Goal: Book appointment/travel/reservation

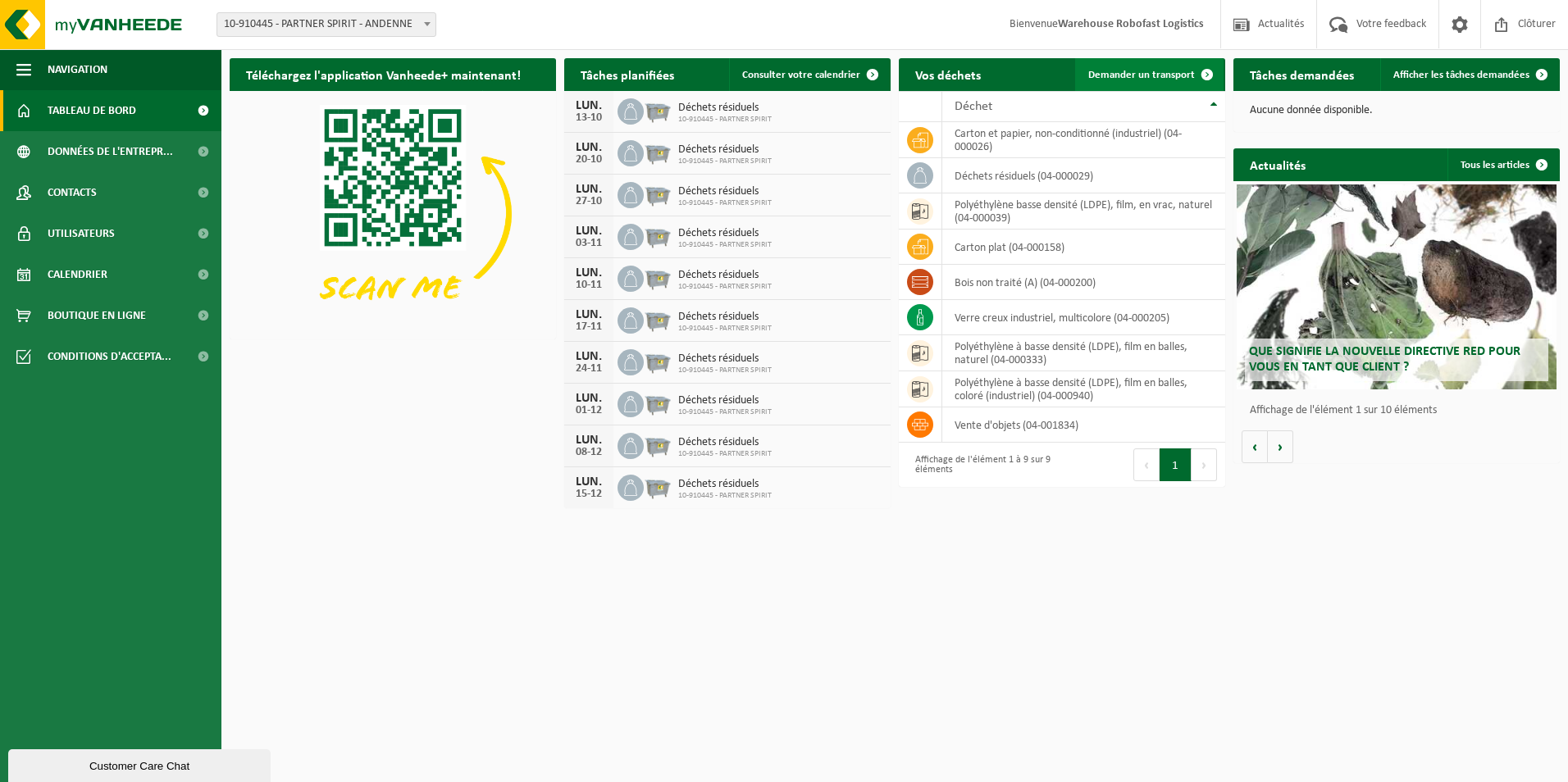
click at [1126, 72] on span "Demander un transport" at bounding box center [1141, 75] width 107 height 11
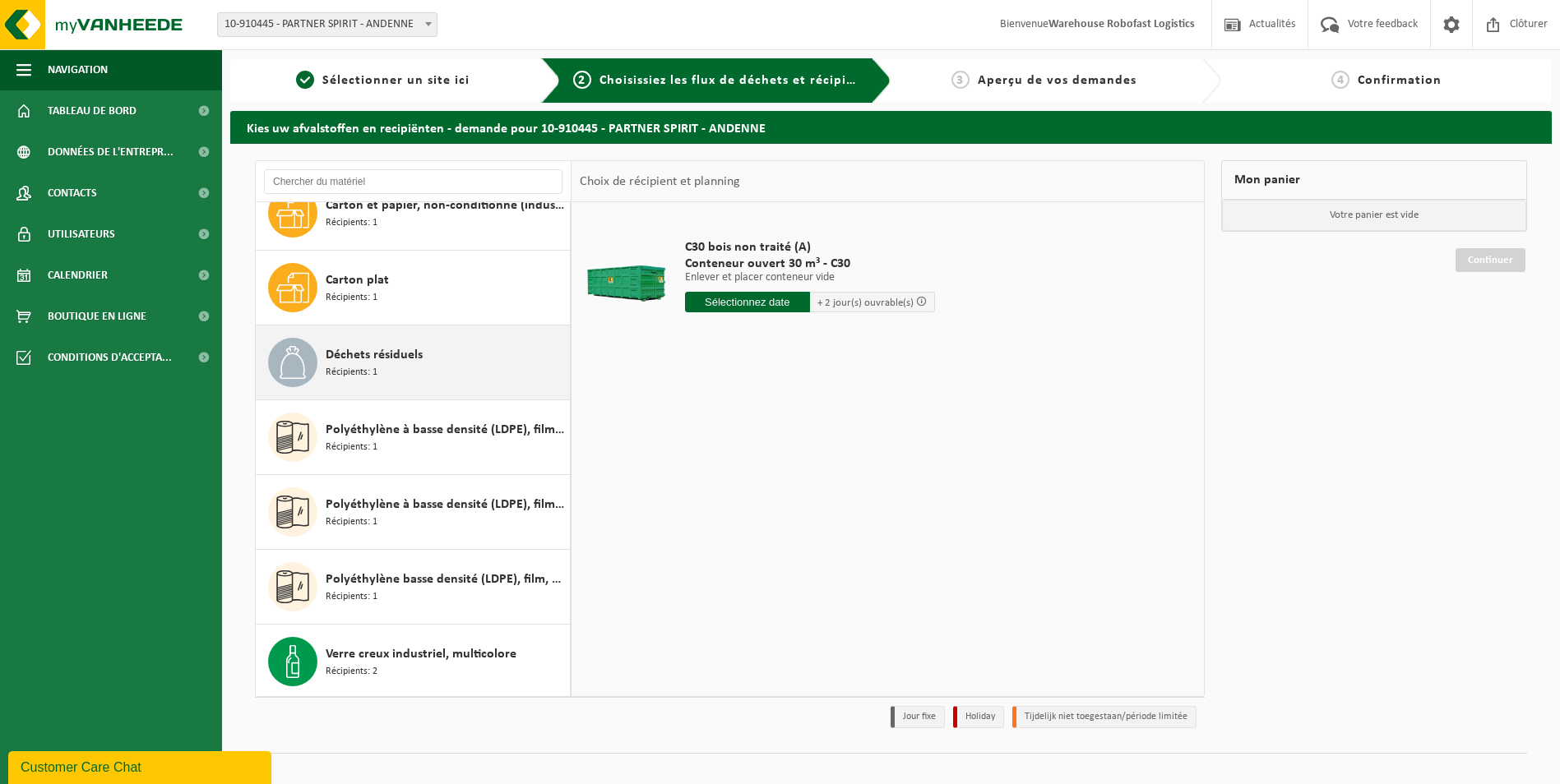
scroll to position [104, 0]
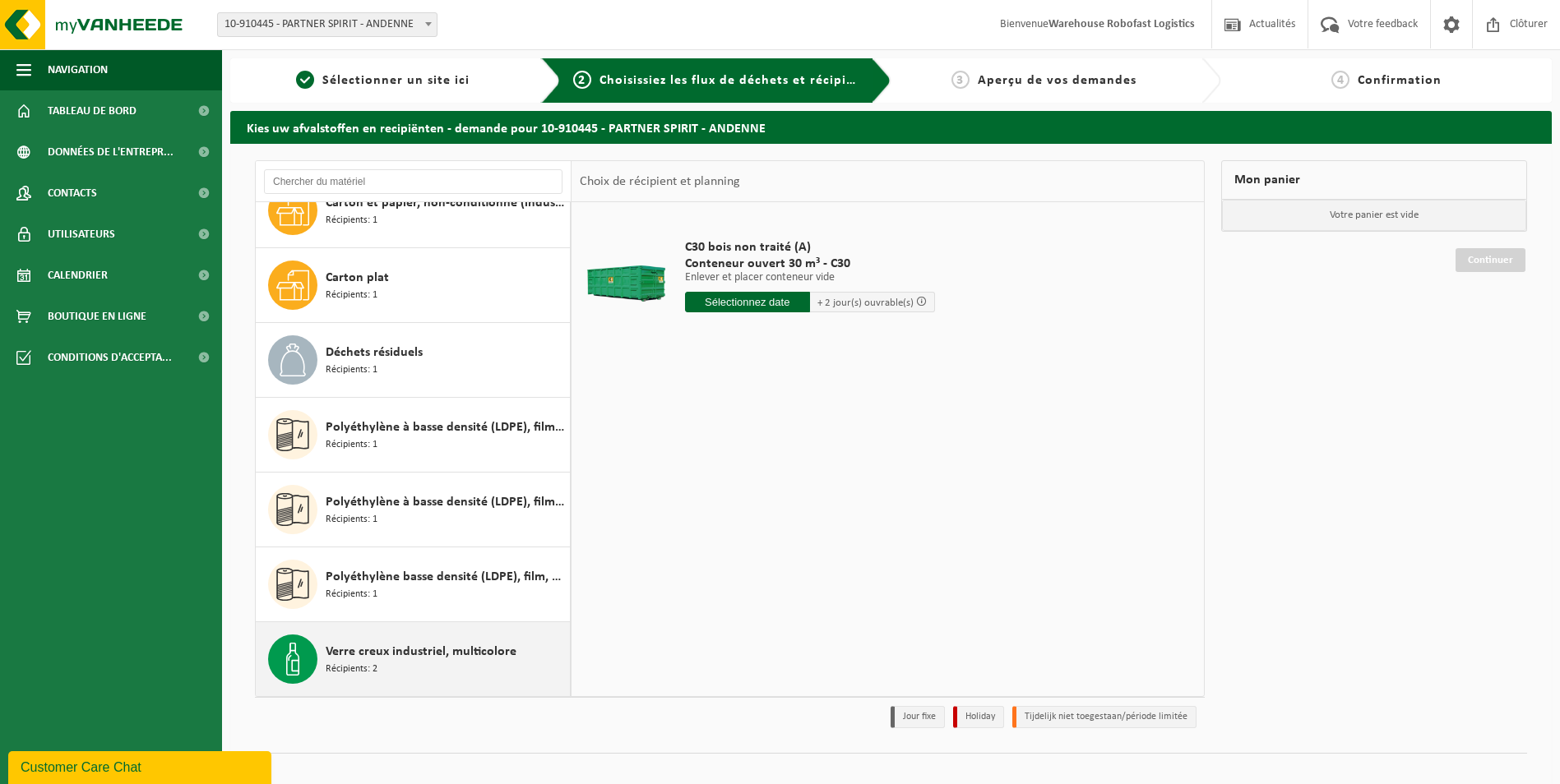
click at [392, 654] on span "Verre creux industriel, multicolore" at bounding box center [421, 652] width 190 height 20
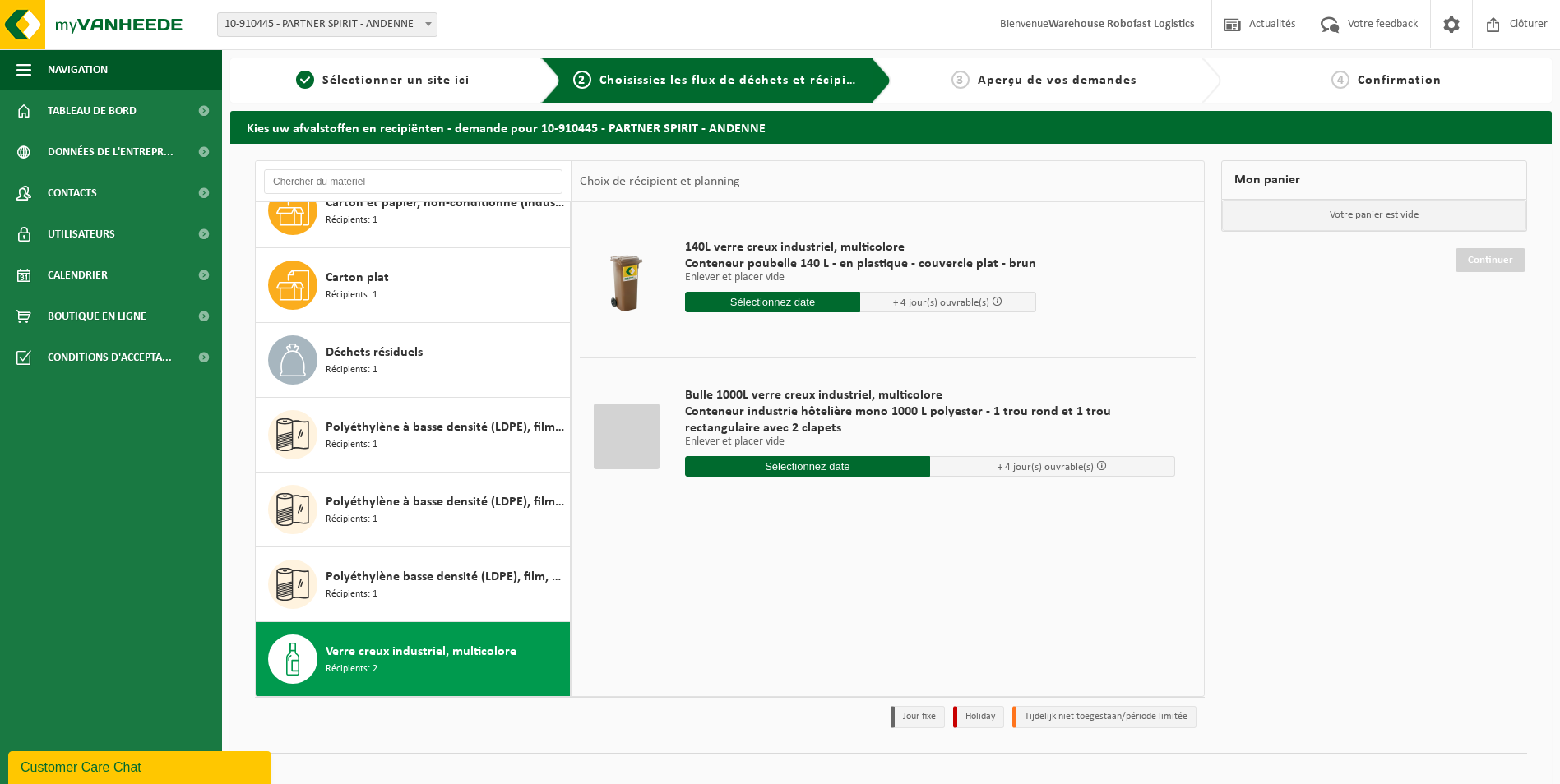
click at [836, 470] on input "text" at bounding box center [807, 467] width 245 height 21
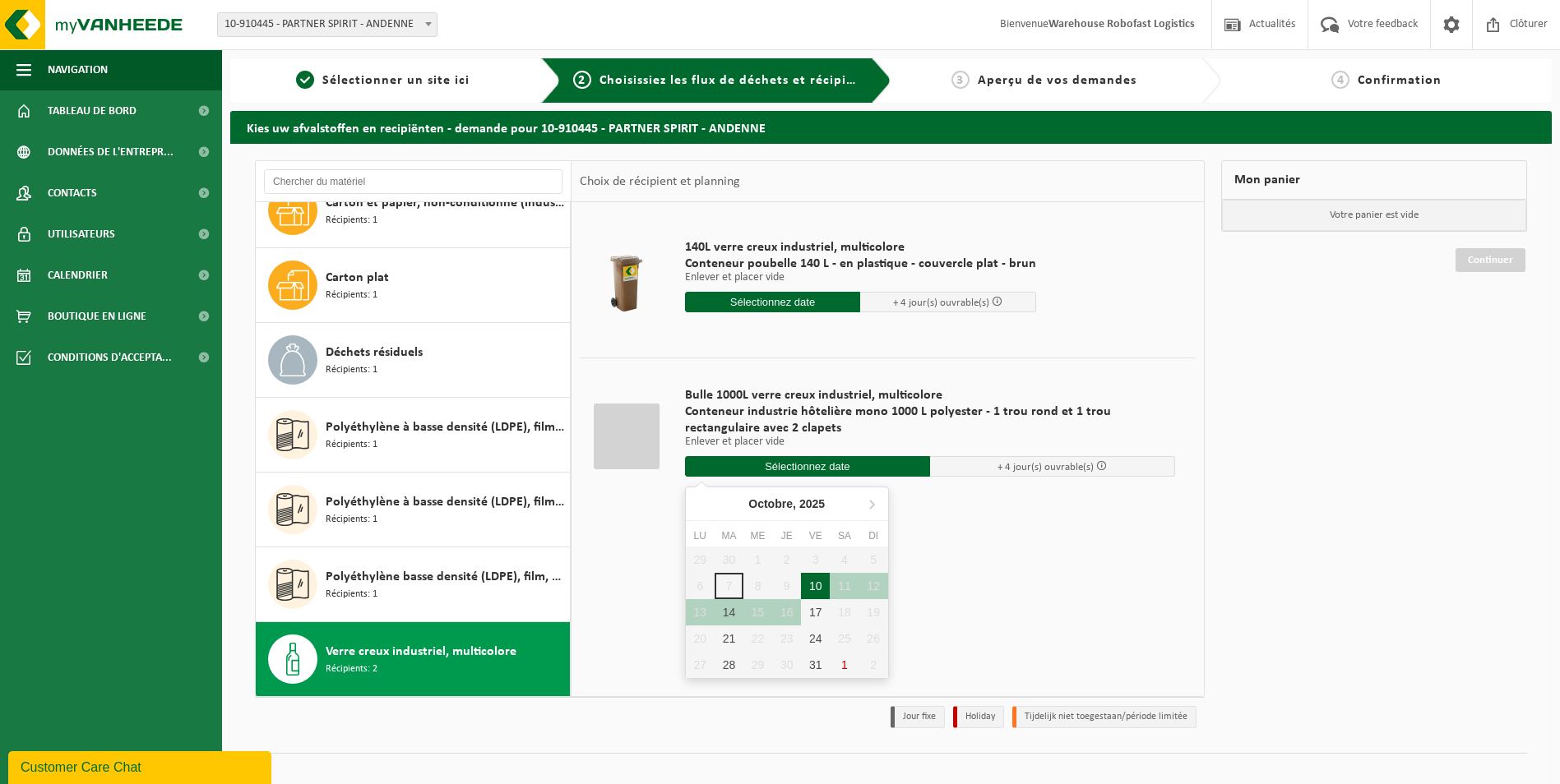
click at [820, 583] on div "10" at bounding box center [815, 586] width 29 height 26
type input "à partir de 2025-10-10"
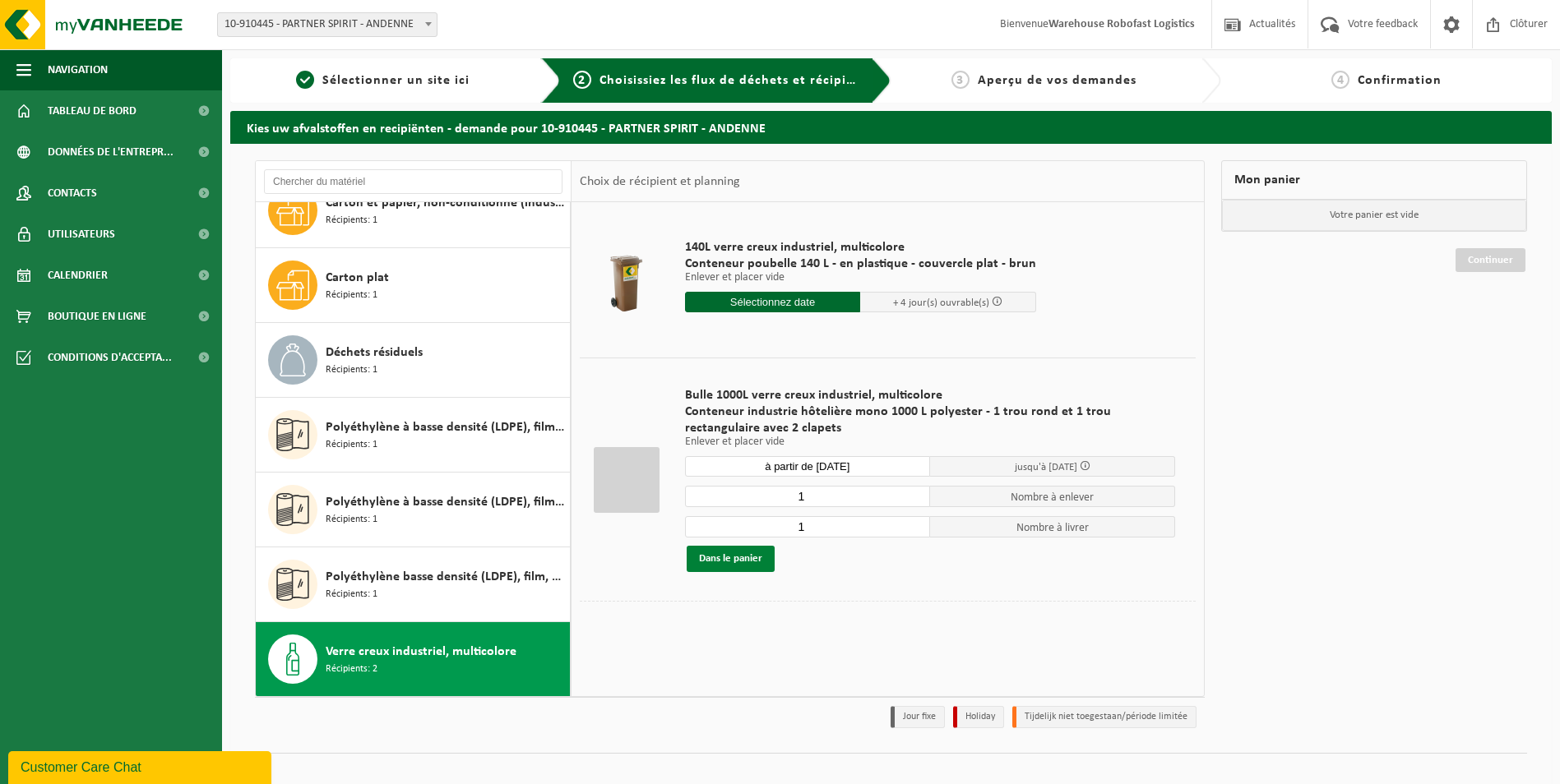
click at [746, 564] on button "Dans le panier" at bounding box center [731, 559] width 88 height 26
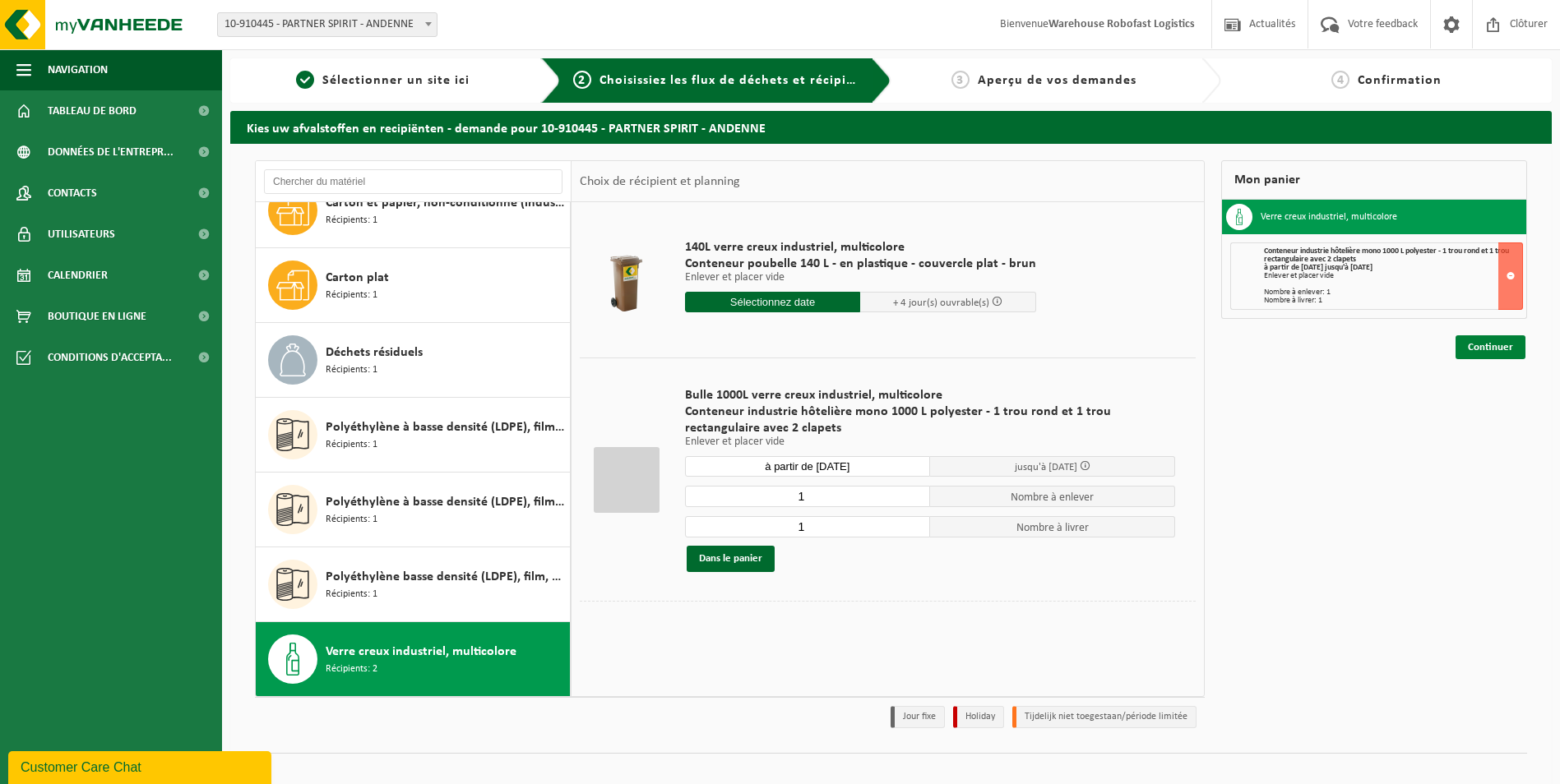
click at [1497, 345] on link "Continuer" at bounding box center [1490, 347] width 70 height 24
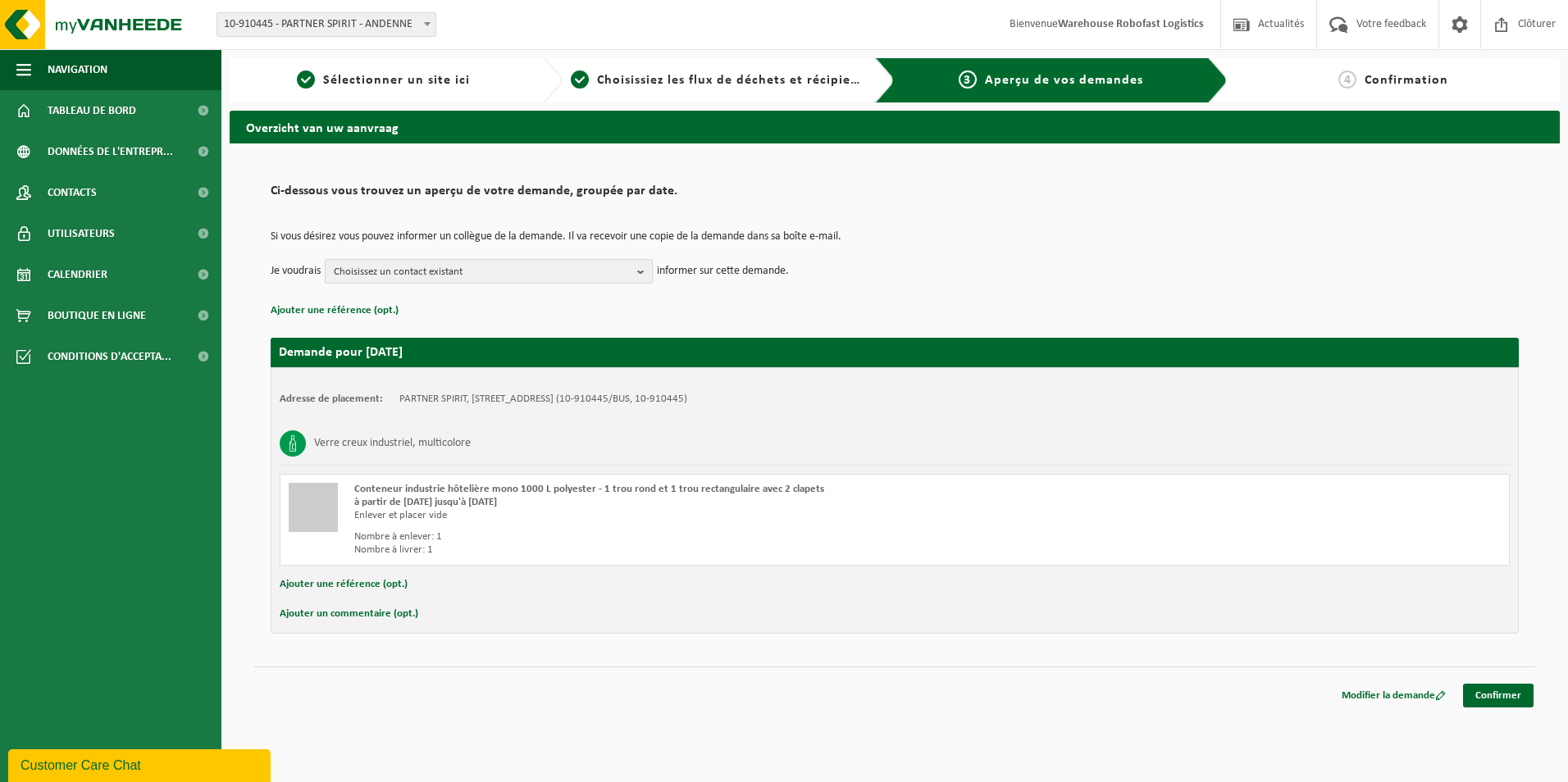
click at [630, 271] on span "Choisissez un contact existant" at bounding box center [482, 272] width 297 height 25
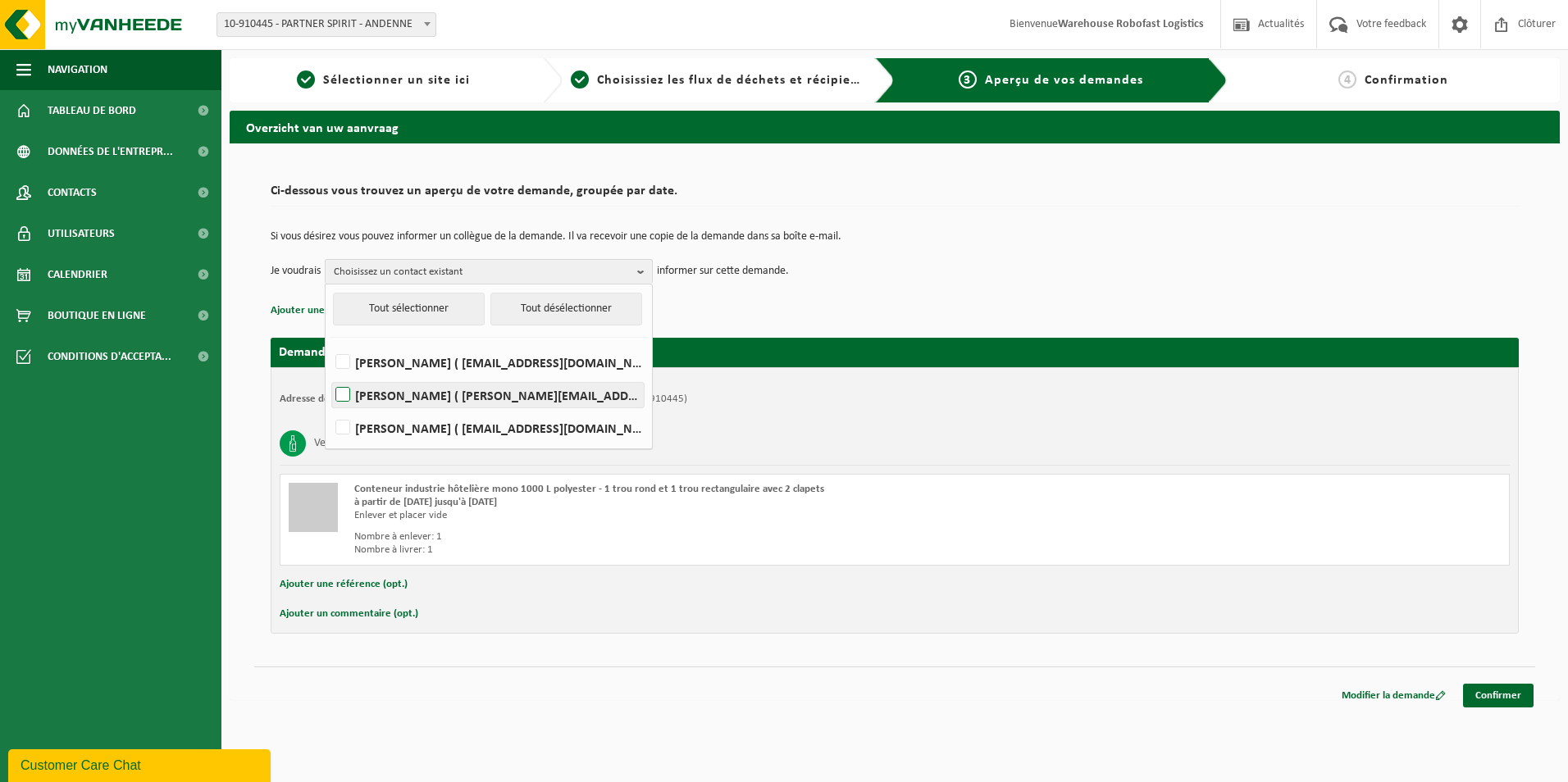
click at [347, 393] on label "[PERSON_NAME] ( [PERSON_NAME][EMAIL_ADDRESS][DOMAIN_NAME] )" at bounding box center [488, 396] width 312 height 25
click at [330, 375] on input "MATHIEU LIBOIS ( mathieu.libois@covivins.be )" at bounding box center [329, 374] width 1 height 1
checkbox input "true"
click at [964, 298] on div "Si vous désirez vous pouvez informer un collègue de la demande. Il va recevoir …" at bounding box center [895, 257] width 1248 height 86
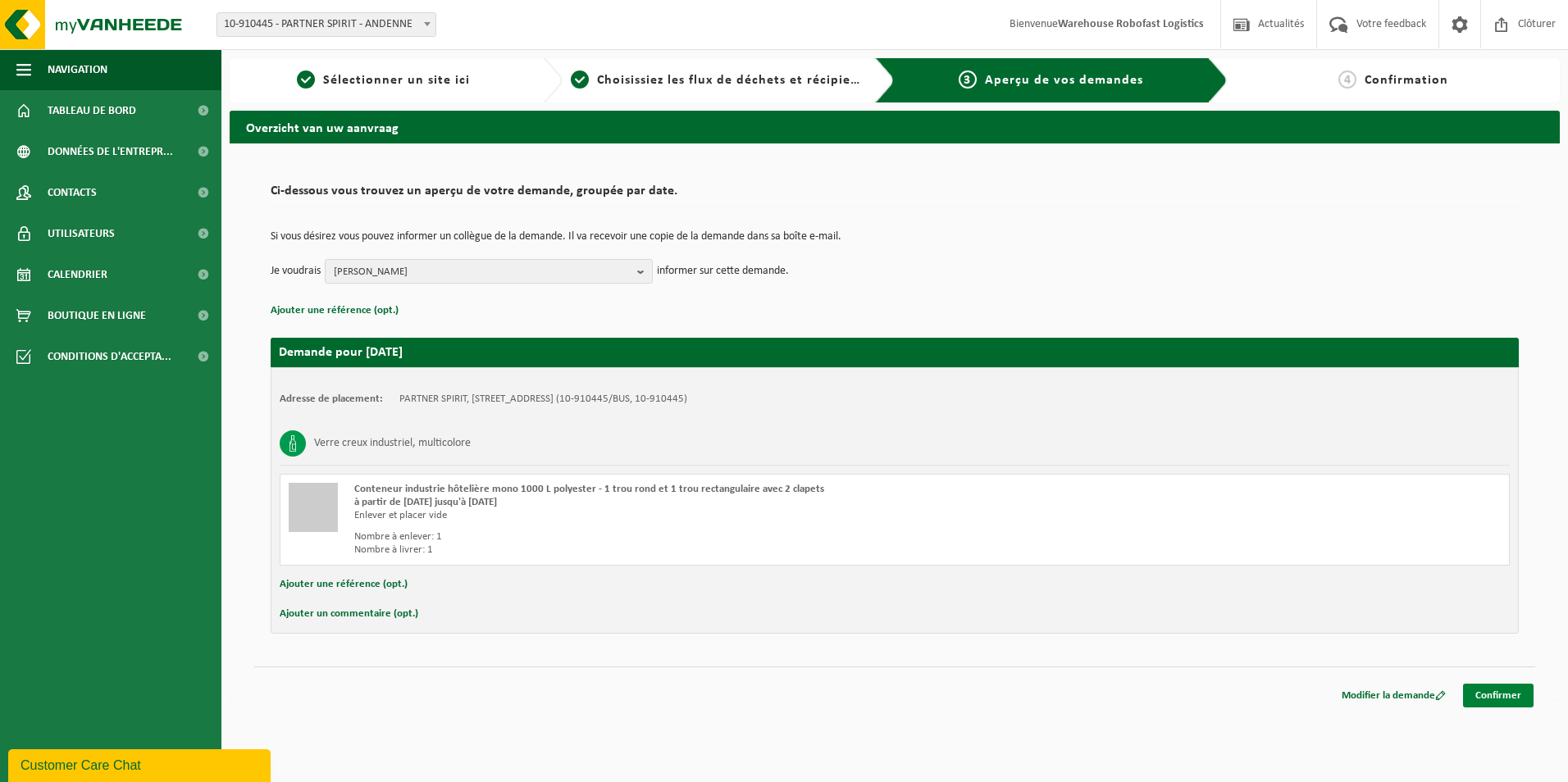
click at [1488, 698] on link "Confirmer" at bounding box center [1498, 696] width 71 height 24
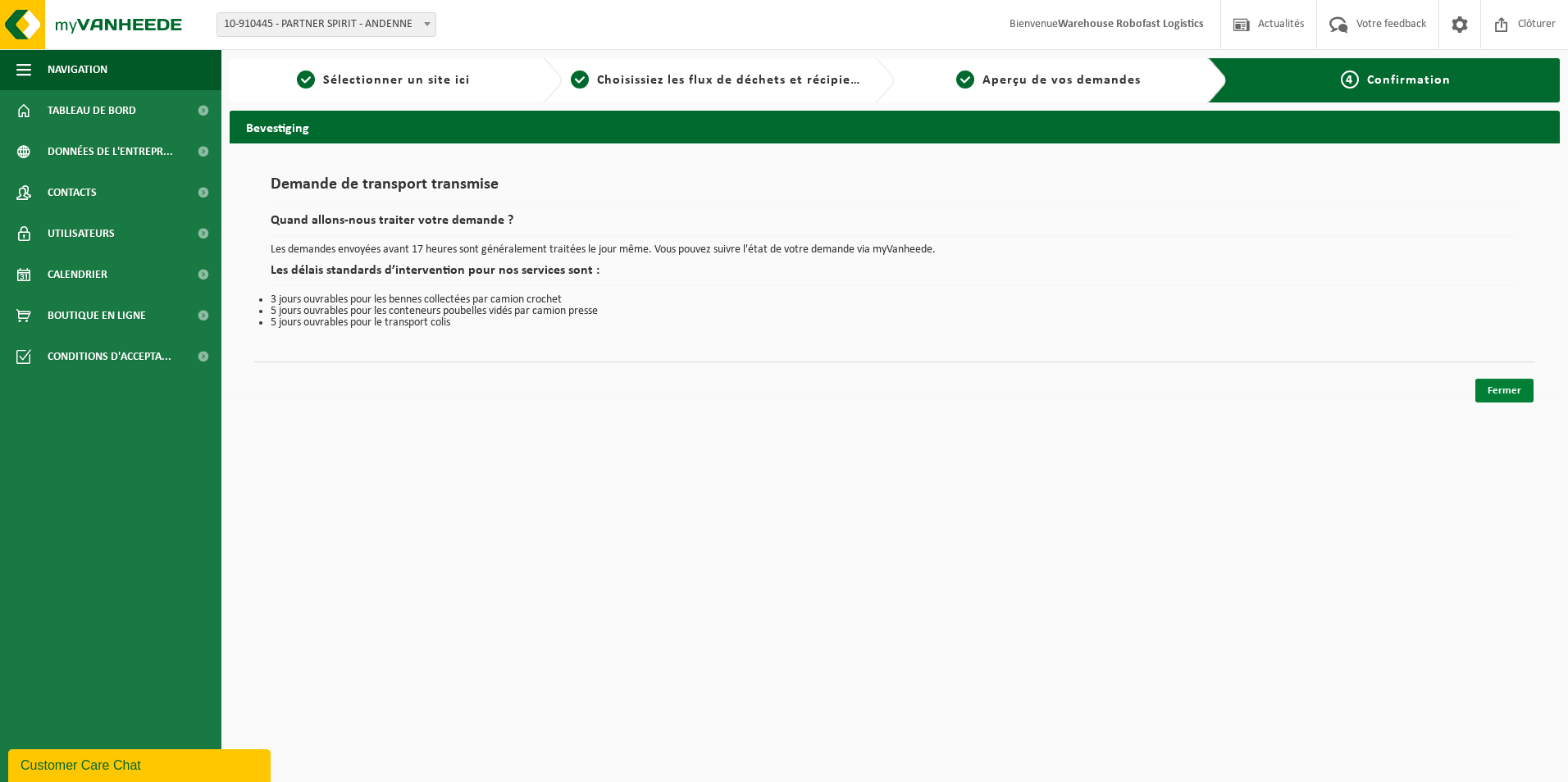
click at [1492, 394] on link "Fermer" at bounding box center [1504, 391] width 58 height 24
